Goal: Information Seeking & Learning: Learn about a topic

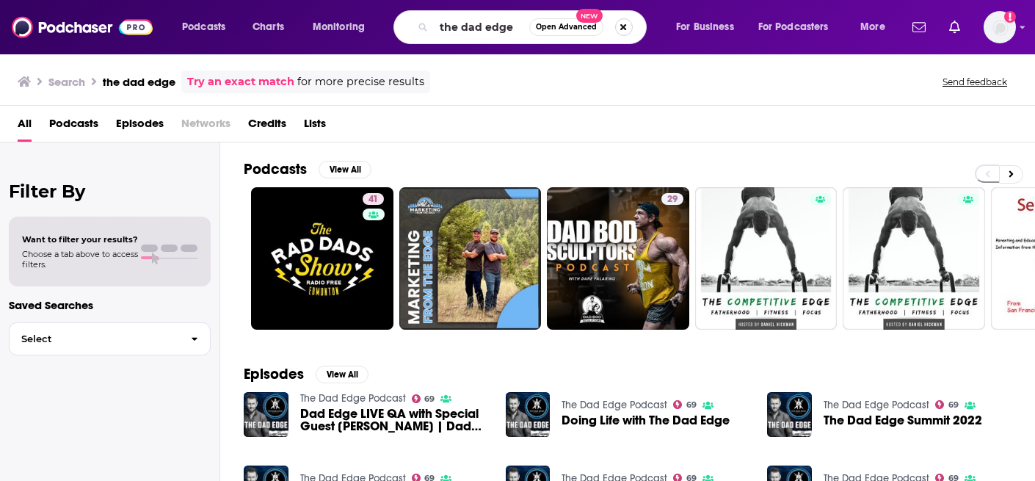
click at [627, 27] on button "Search podcasts, credits, & more..." at bounding box center [624, 27] width 18 height 18
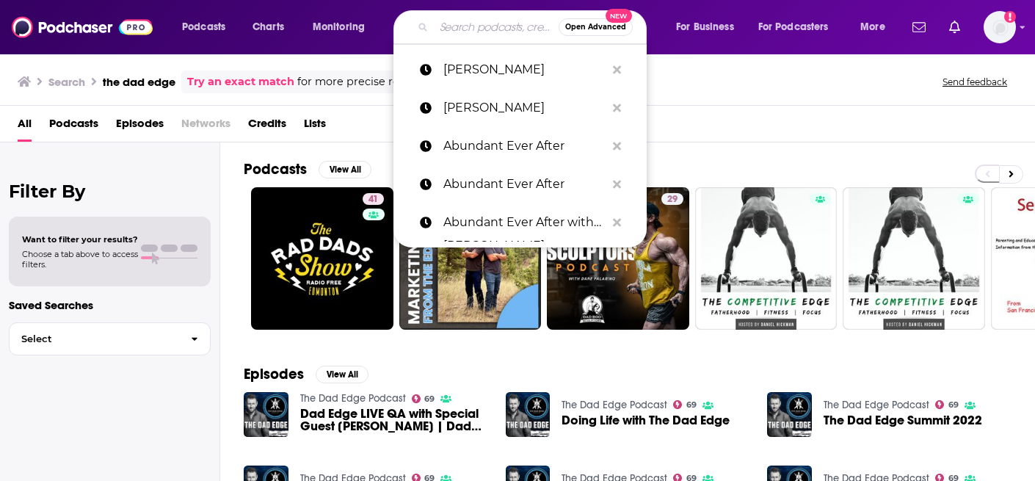
click at [490, 28] on input "Search podcasts, credits, & more..." at bounding box center [496, 26] width 125 height 23
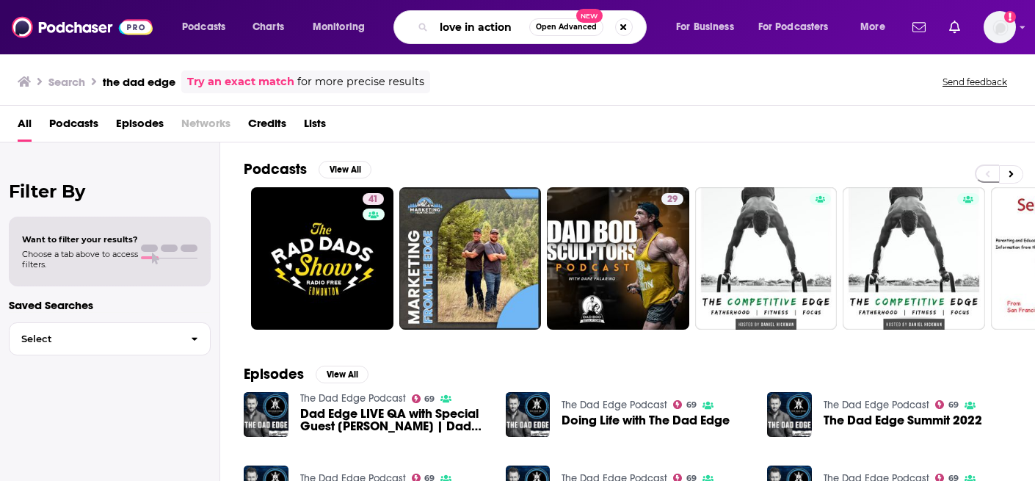
type input "love in action"
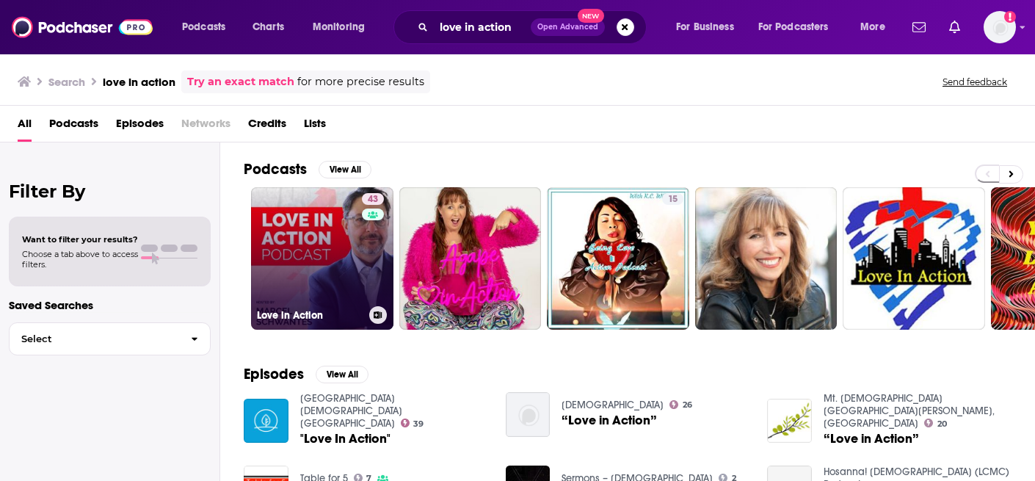
click at [297, 232] on link "43 Love in Action" at bounding box center [322, 258] width 142 height 142
